Goal: Task Accomplishment & Management: Use online tool/utility

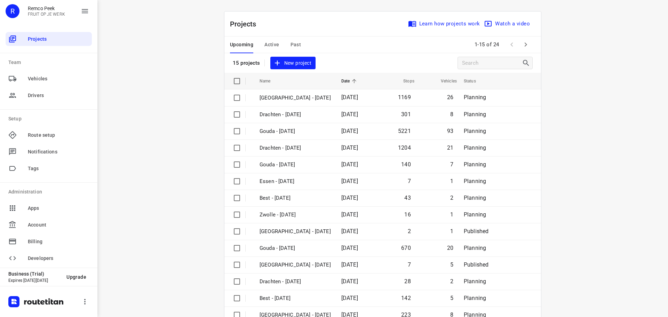
click at [276, 46] on span "Active" at bounding box center [272, 44] width 15 height 9
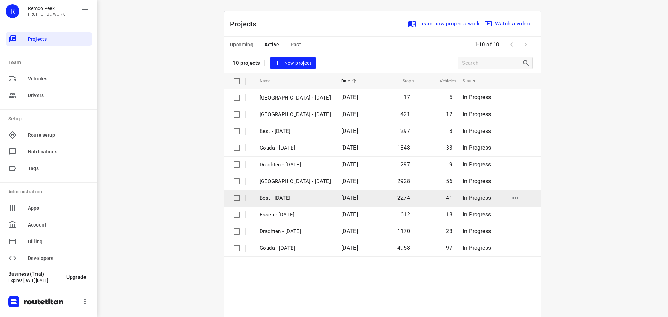
click at [293, 199] on p "Best - [DATE]" at bounding box center [295, 198] width 71 height 8
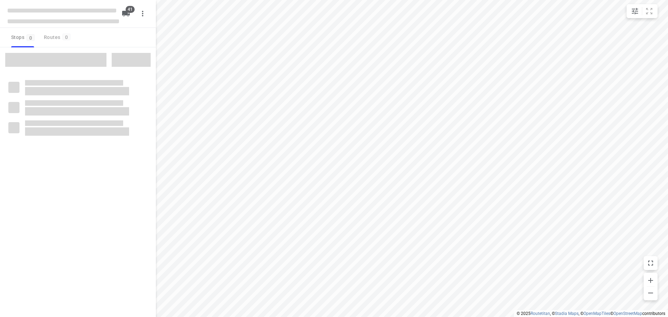
checkbox input "true"
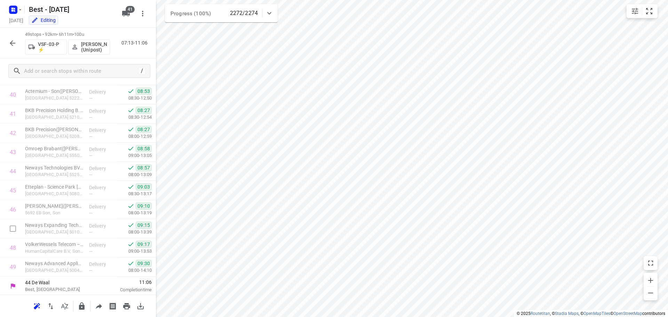
scroll to position [781, 0]
click at [16, 39] on icon "button" at bounding box center [12, 43] width 8 height 8
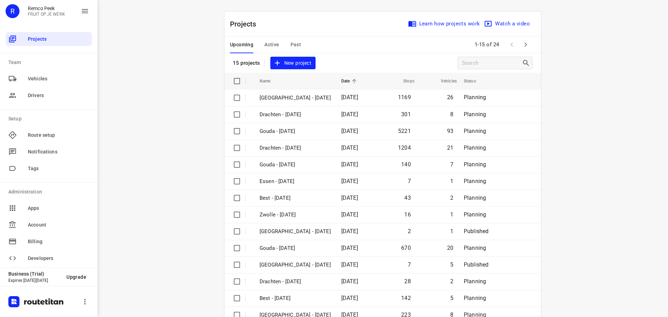
click at [300, 42] on div "Upcoming Active Past" at bounding box center [271, 45] width 82 height 17
click at [296, 45] on span "Past" at bounding box center [296, 44] width 11 height 9
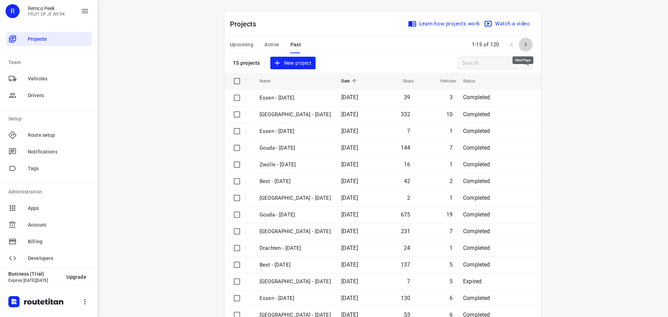
click at [527, 49] on button "button" at bounding box center [526, 45] width 14 height 14
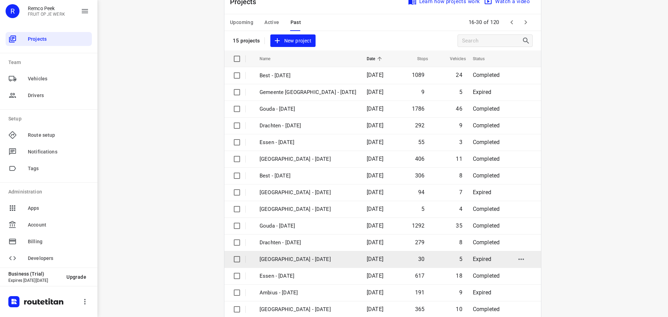
scroll to position [35, 0]
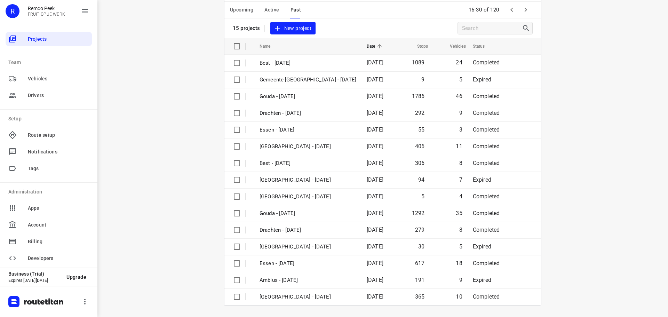
click at [519, 10] on button "button" at bounding box center [526, 10] width 14 height 14
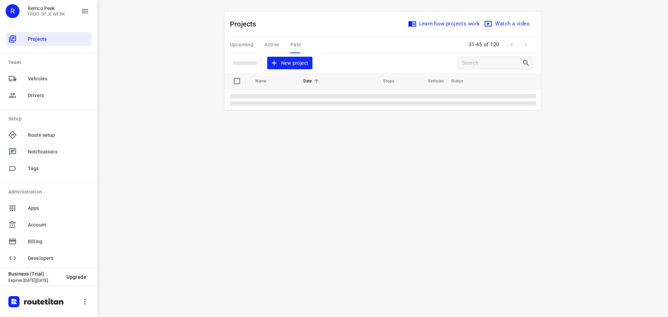
scroll to position [0, 0]
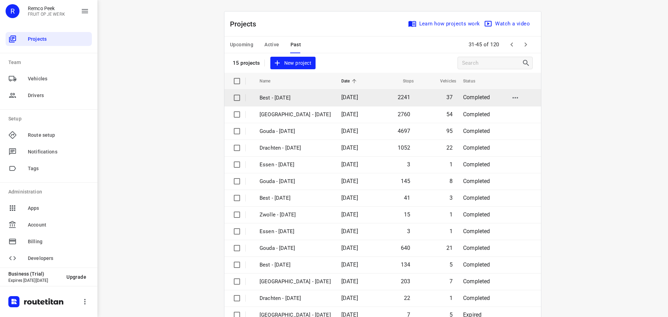
click at [267, 93] on td "Best - [DATE]" at bounding box center [294, 97] width 83 height 17
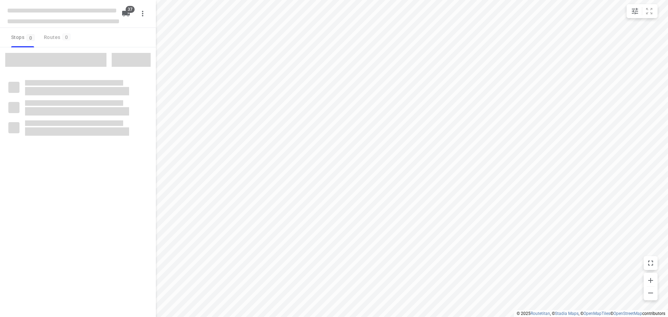
type input "distance"
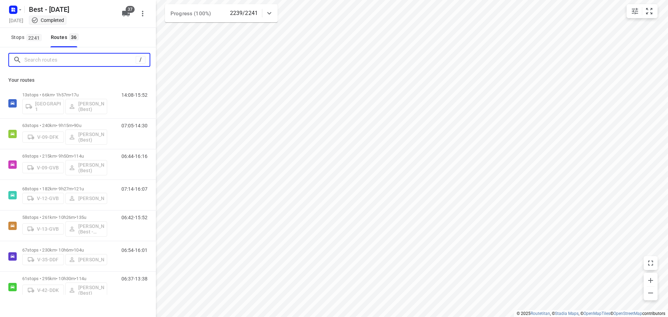
click at [77, 61] on input "Search routes" at bounding box center [79, 60] width 111 height 11
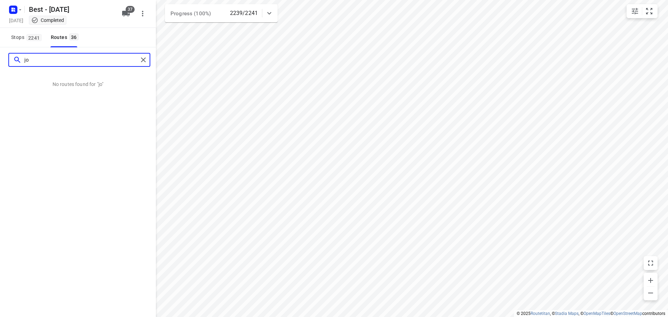
type input "j"
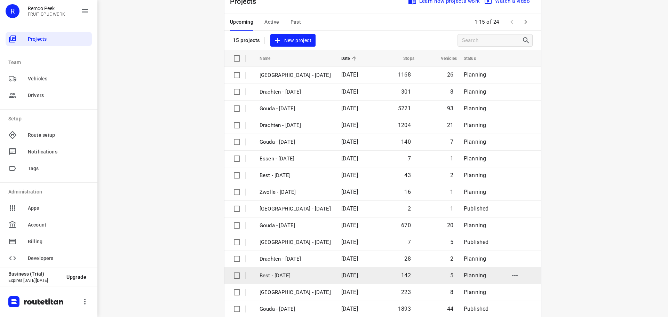
scroll to position [35, 0]
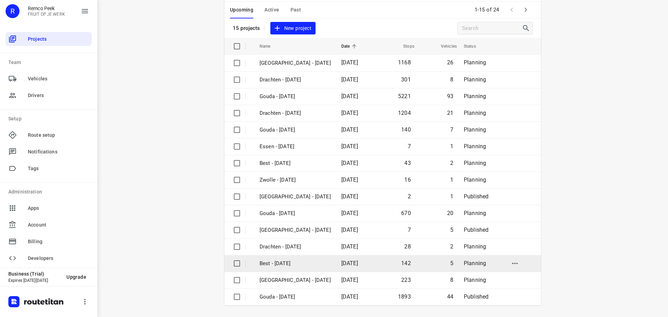
click at [276, 269] on td "Best - [DATE]" at bounding box center [294, 263] width 83 height 17
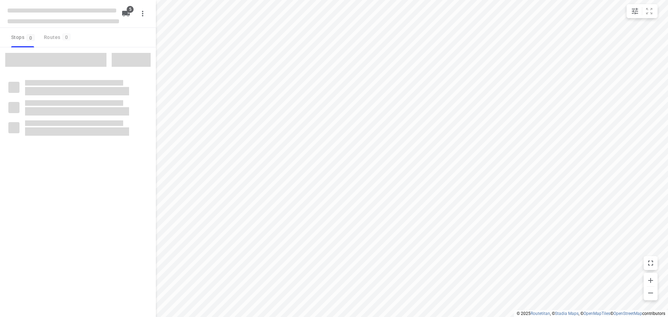
checkbox input "true"
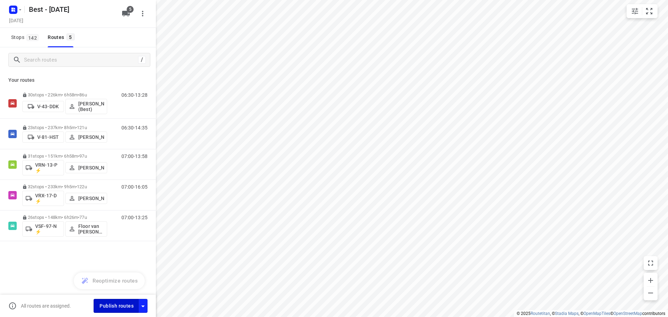
click at [117, 306] on span "Publish routes" at bounding box center [117, 306] width 34 height 9
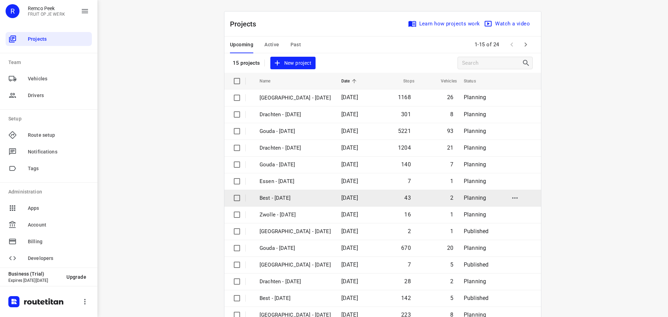
click at [276, 199] on p "Best - [DATE]" at bounding box center [295, 198] width 71 height 8
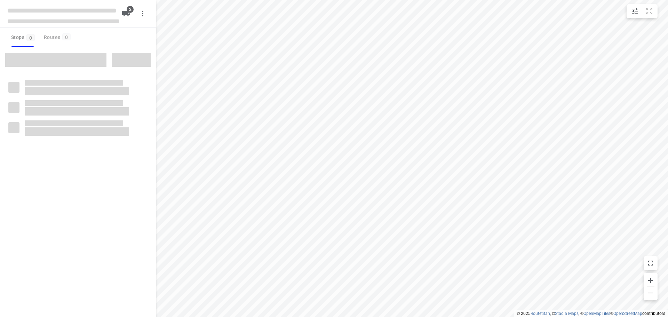
checkbox input "true"
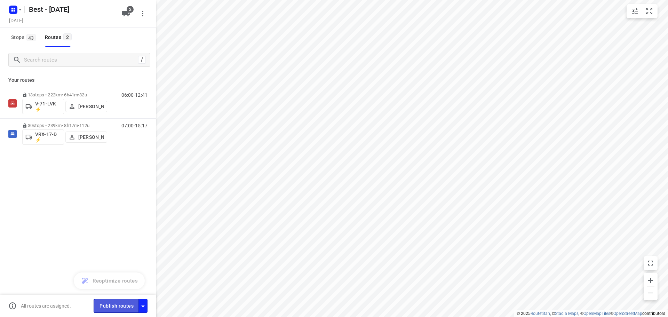
click at [127, 306] on span "Publish routes" at bounding box center [117, 306] width 34 height 9
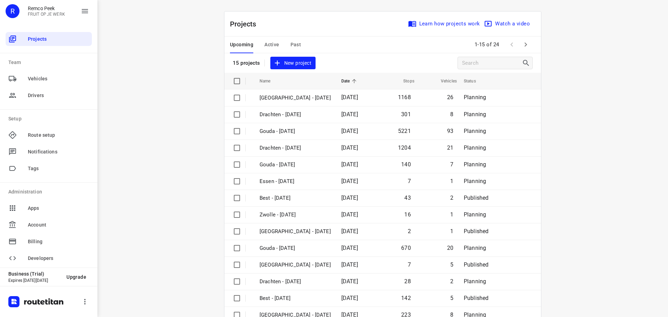
drag, startPoint x: 571, startPoint y: 182, endPoint x: 579, endPoint y: 258, distance: 75.9
click at [579, 258] on div "i © 2025 Routetitan , © Stadia Maps , © OpenMapTiles © OpenStreetMap contributo…" at bounding box center [382, 158] width 571 height 317
click at [602, 298] on div "i © 2025 Routetitan , © Stadia Maps , © OpenMapTiles © OpenStreetMap contributo…" at bounding box center [382, 158] width 571 height 317
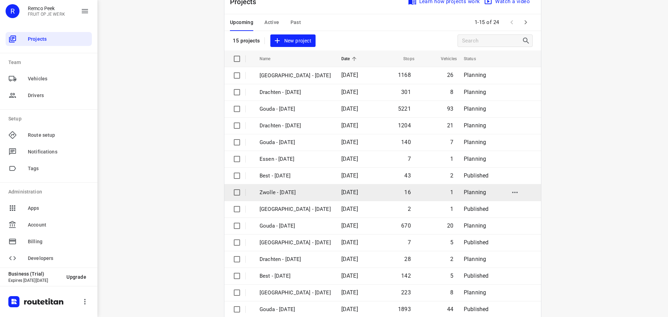
scroll to position [35, 0]
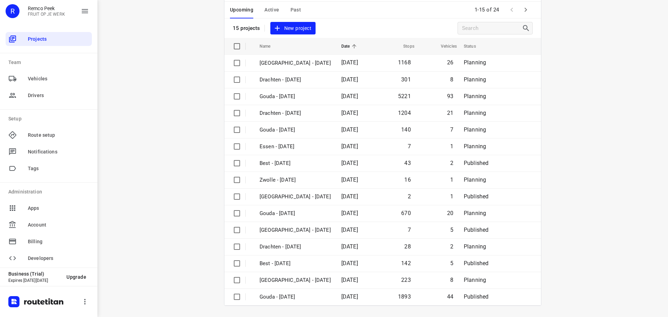
click at [528, 6] on button "button" at bounding box center [526, 10] width 14 height 14
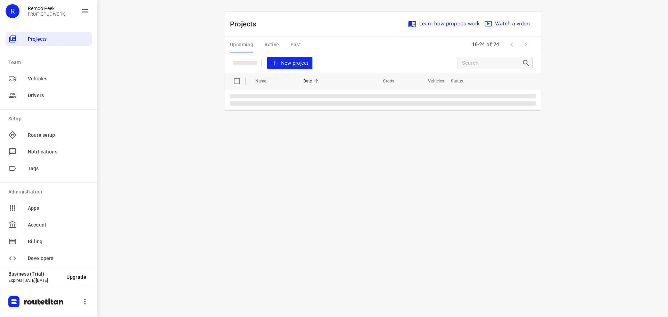
scroll to position [0, 0]
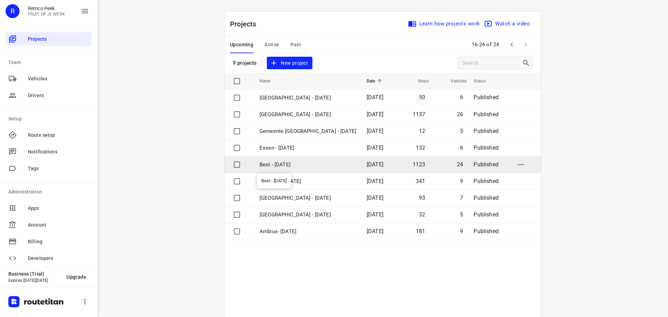
click at [285, 166] on p "Best - [DATE]" at bounding box center [308, 165] width 97 height 8
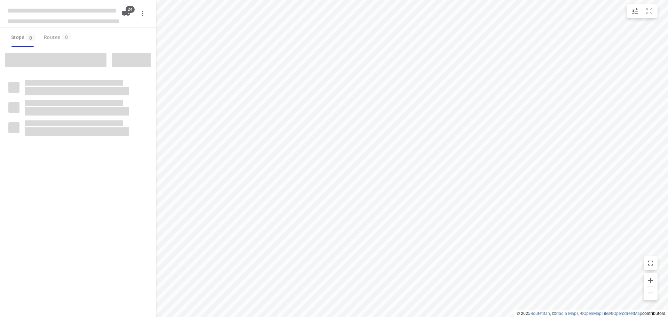
checkbox input "true"
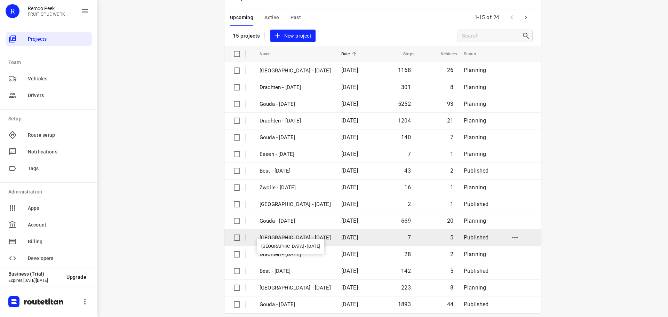
scroll to position [35, 0]
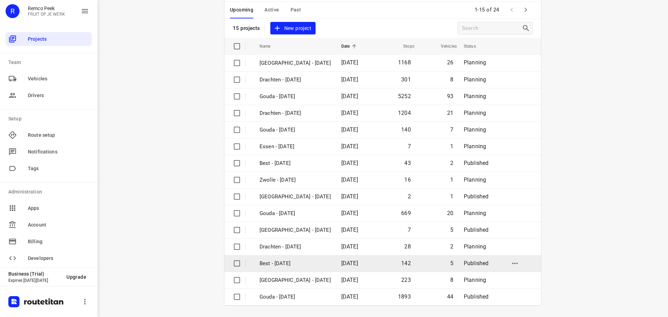
click at [293, 267] on p "Best - [DATE]" at bounding box center [295, 264] width 71 height 8
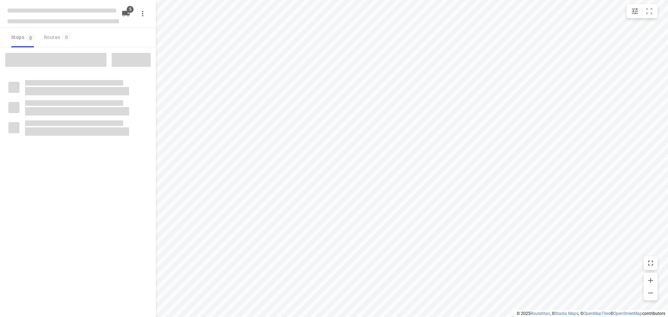
checkbox input "true"
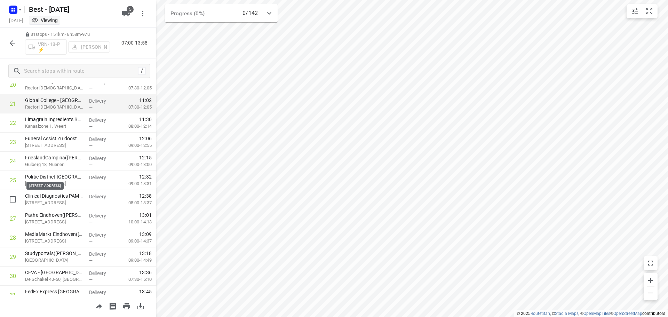
scroll to position [436, 0]
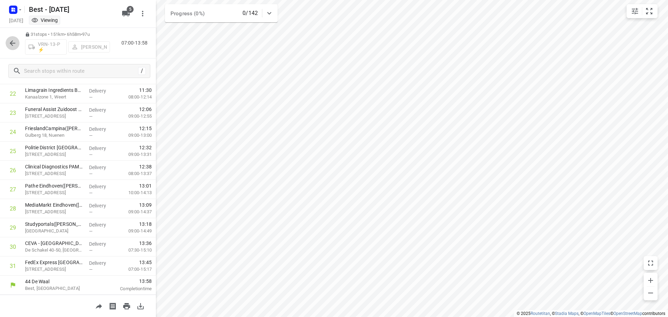
click at [8, 42] on button "button" at bounding box center [13, 43] width 14 height 14
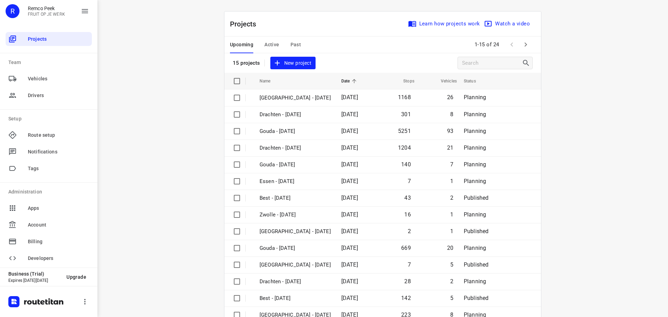
click at [274, 51] on button "Active" at bounding box center [272, 45] width 15 height 17
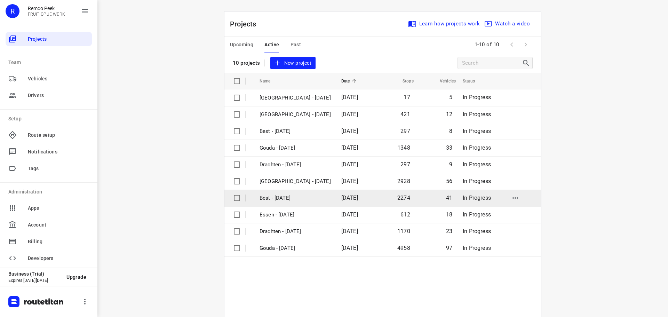
drag, startPoint x: 270, startPoint y: 200, endPoint x: 260, endPoint y: 192, distance: 12.3
click at [260, 192] on td "Best - [DATE]" at bounding box center [294, 198] width 83 height 17
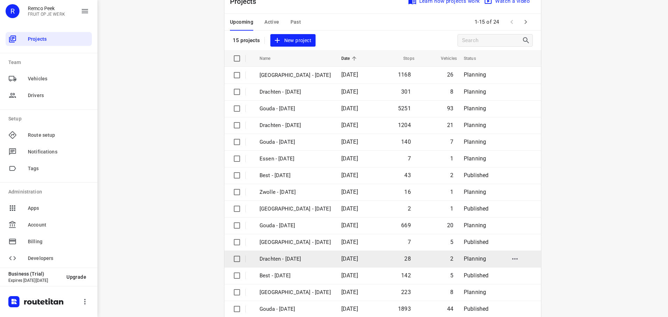
scroll to position [35, 0]
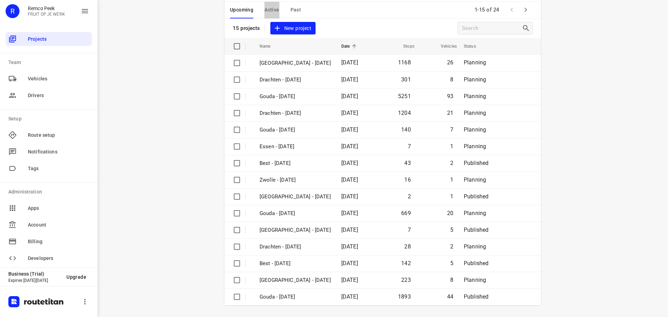
click at [265, 10] on span "Active" at bounding box center [272, 10] width 15 height 9
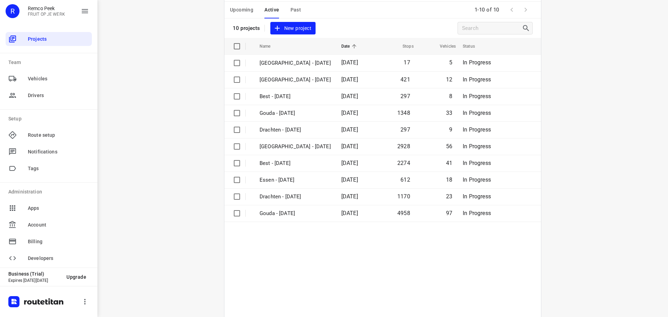
scroll to position [0, 0]
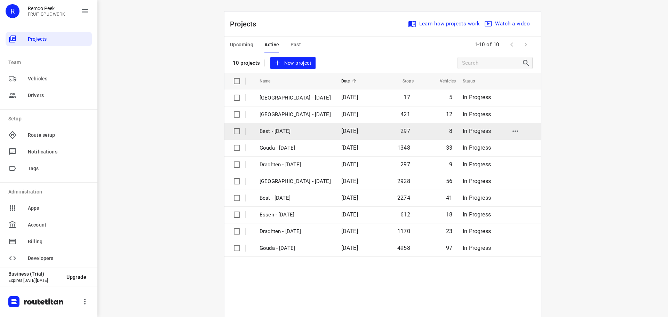
click at [277, 134] on p "Best - [DATE]" at bounding box center [295, 131] width 71 height 8
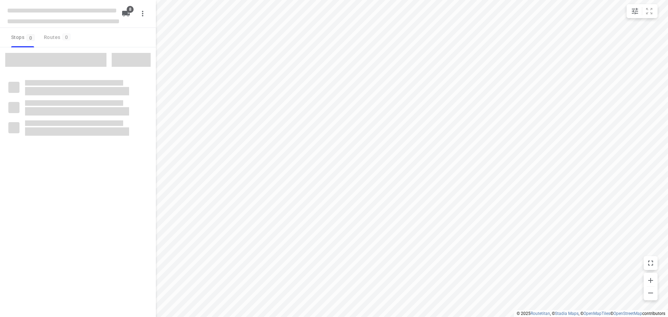
checkbox input "true"
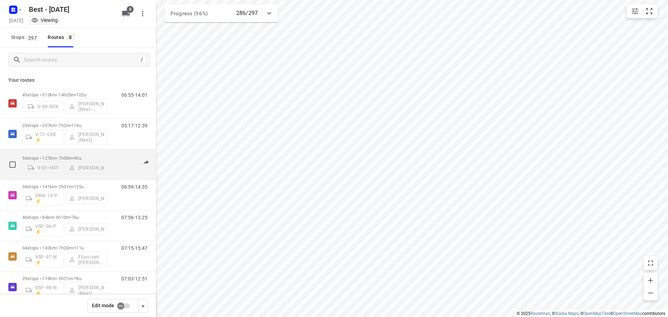
click at [53, 157] on p "54 stops • 127km • 7h30m • 90u" at bounding box center [64, 158] width 85 height 5
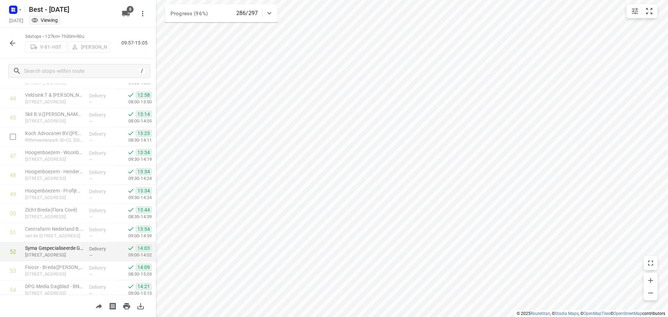
scroll to position [877, 0]
